Goal: Task Accomplishment & Management: Use online tool/utility

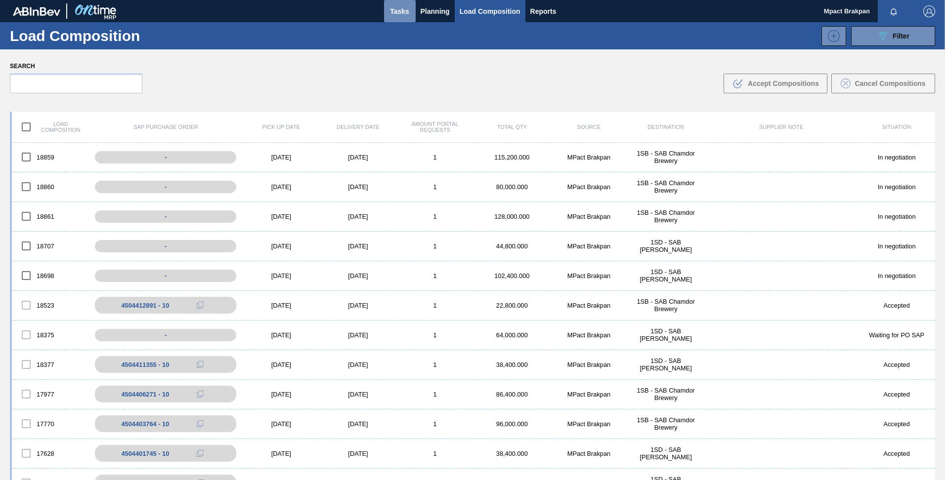
click at [399, 13] on span "Tasks" at bounding box center [400, 11] width 22 height 12
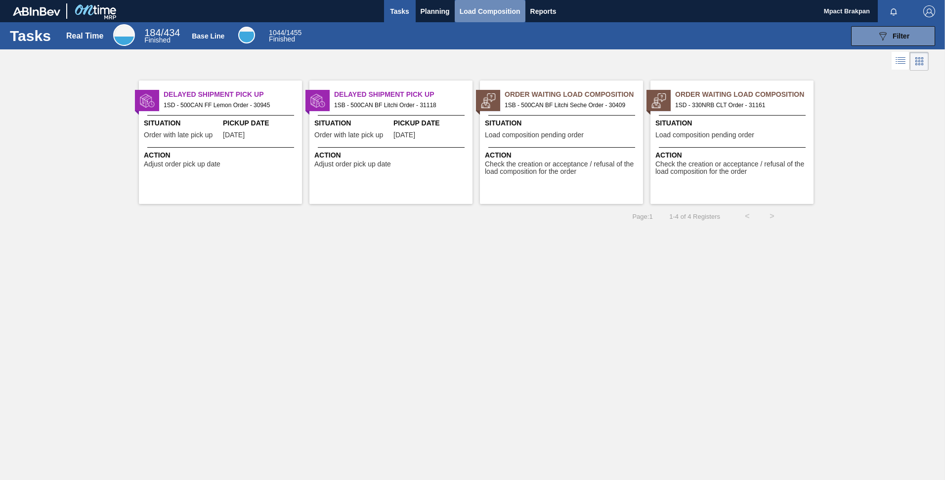
click at [473, 10] on span "Load Composition" at bounding box center [490, 11] width 61 height 12
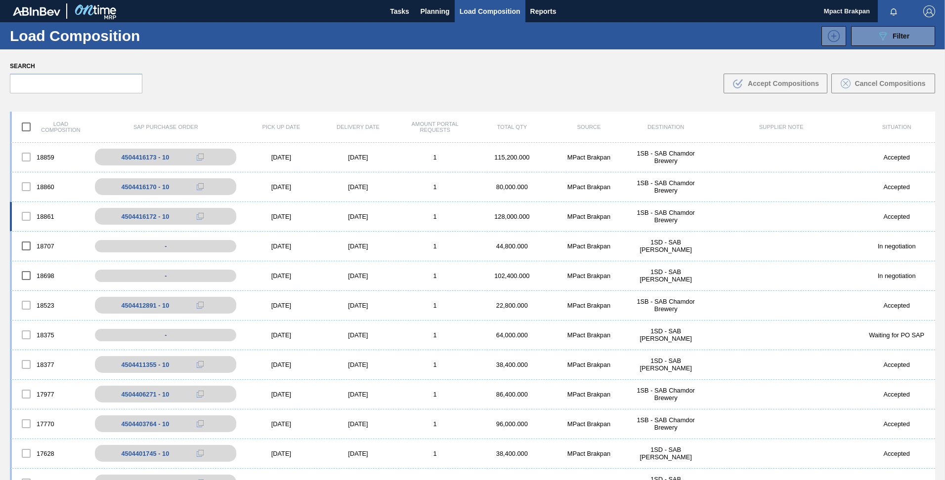
click at [278, 213] on div "[DATE]" at bounding box center [281, 216] width 77 height 7
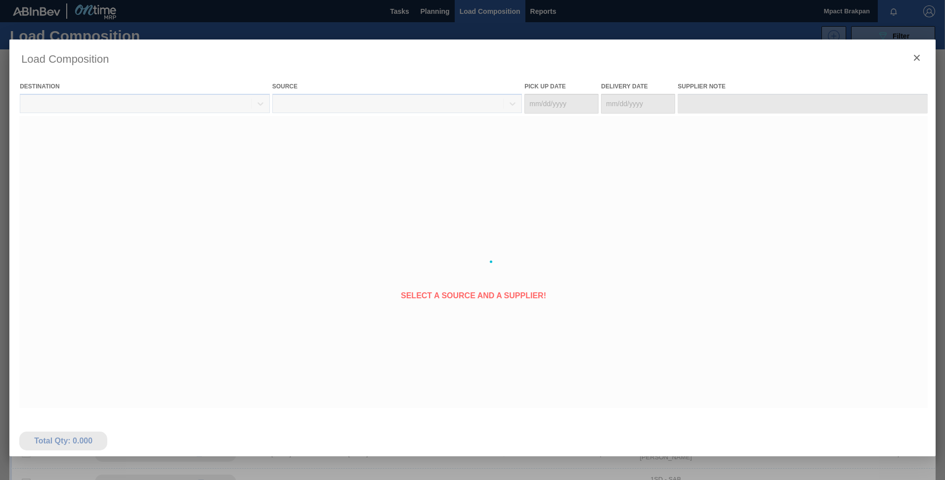
type Date "[DATE]"
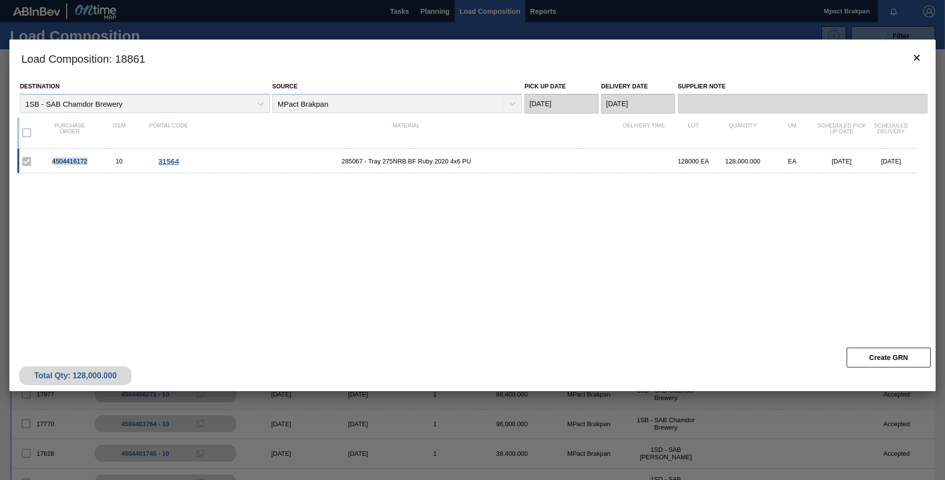
drag, startPoint x: 89, startPoint y: 162, endPoint x: 51, endPoint y: 165, distance: 38.7
click at [51, 165] on div "4504416172" at bounding box center [69, 161] width 49 height 7
drag, startPoint x: 51, startPoint y: 165, endPoint x: 67, endPoint y: 161, distance: 16.2
copy div "4504416172"
click at [921, 55] on icon "botão de ícone" at bounding box center [917, 58] width 12 height 12
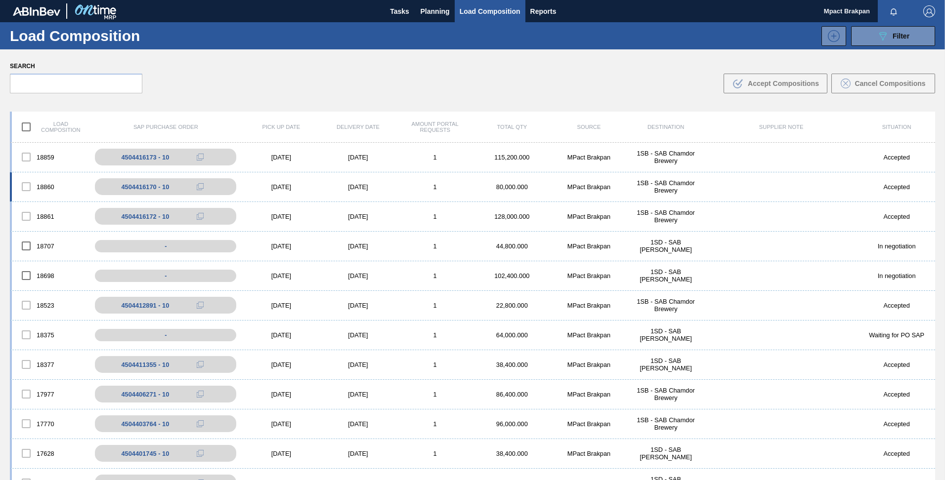
click at [275, 182] on div "18860 4504416170 - 10 09/11/2025 09/12/2025 1 80,000.000 MPact Brakpan 1SB - SA…" at bounding box center [472, 188] width 925 height 30
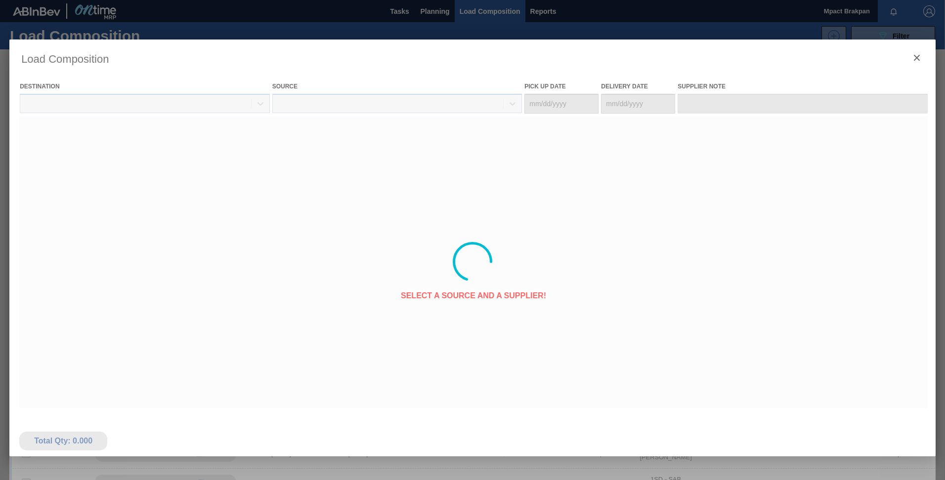
type Date "[DATE]"
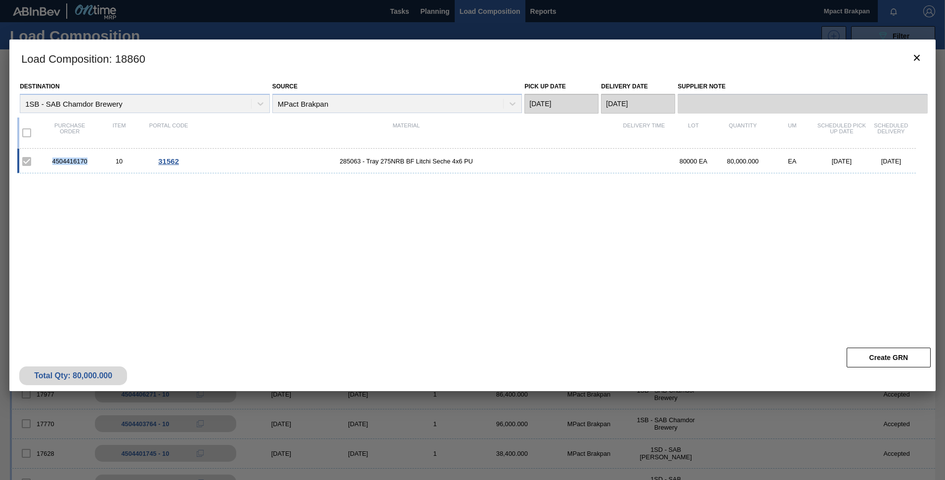
drag, startPoint x: 90, startPoint y: 162, endPoint x: 51, endPoint y: 160, distance: 39.1
click at [51, 160] on div "4504416170" at bounding box center [69, 161] width 49 height 7
drag, startPoint x: 51, startPoint y: 160, endPoint x: 61, endPoint y: 160, distance: 9.9
copy div "4504416170"
click at [920, 59] on icon "botão de ícone" at bounding box center [917, 58] width 12 height 12
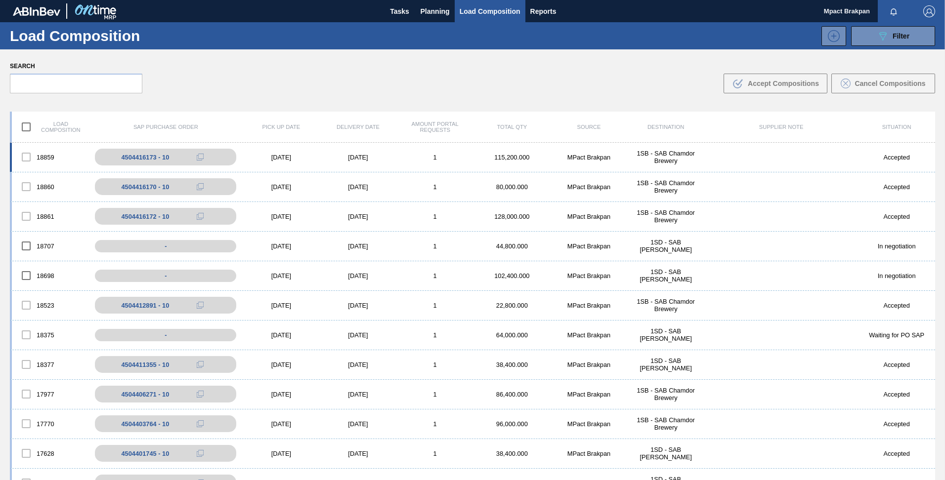
click at [277, 156] on div "[DATE]" at bounding box center [281, 157] width 77 height 7
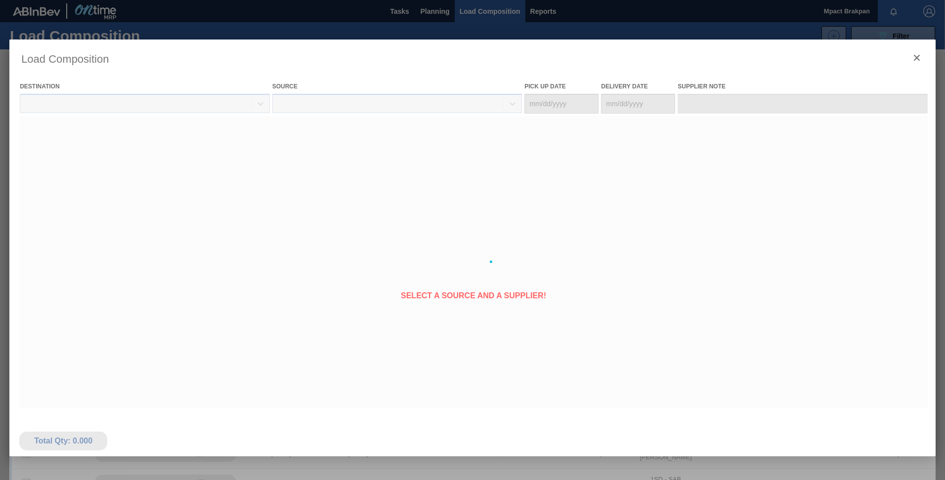
type Date "[DATE]"
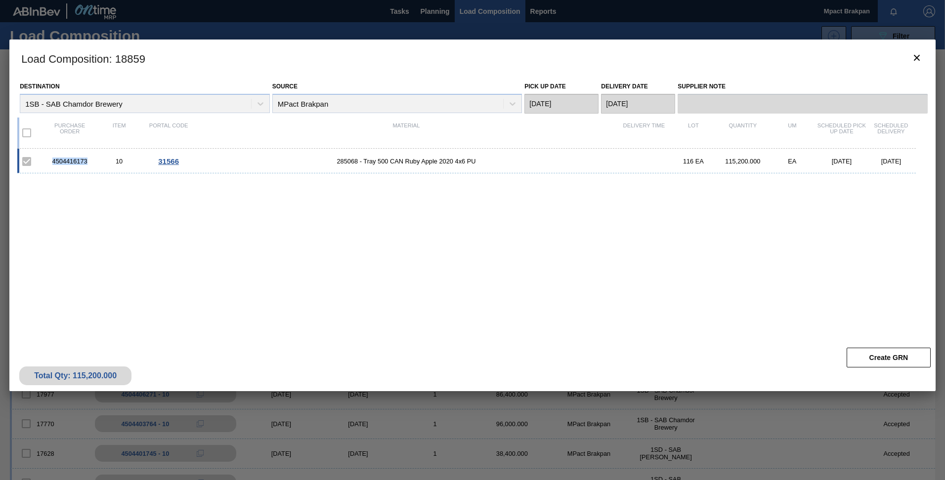
drag, startPoint x: 88, startPoint y: 160, endPoint x: 51, endPoint y: 162, distance: 37.1
click at [51, 162] on div "4504416173" at bounding box center [69, 161] width 49 height 7
drag, startPoint x: 51, startPoint y: 162, endPoint x: 73, endPoint y: 161, distance: 22.3
copy div "4504416173"
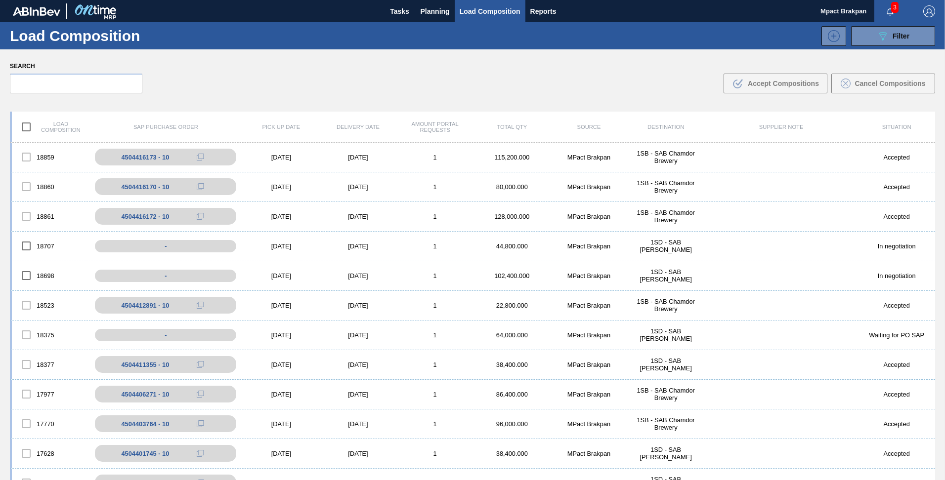
click at [894, 6] on span "3" at bounding box center [894, 7] width 7 height 11
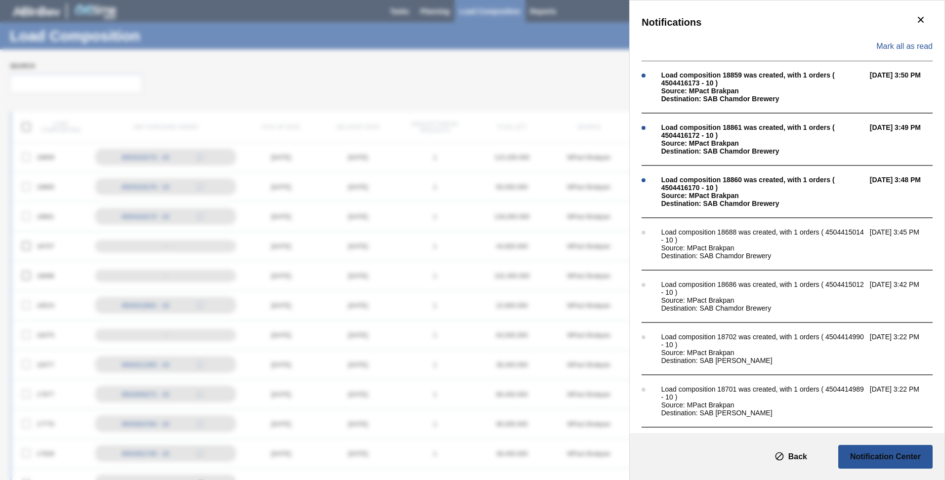
click at [522, 80] on div "Notifications Mark all as read Load composition 18859 was created, with 1 order…" at bounding box center [472, 240] width 945 height 480
click at [923, 19] on icon "botão de ícone" at bounding box center [921, 20] width 12 height 12
